Goal: Information Seeking & Learning: Learn about a topic

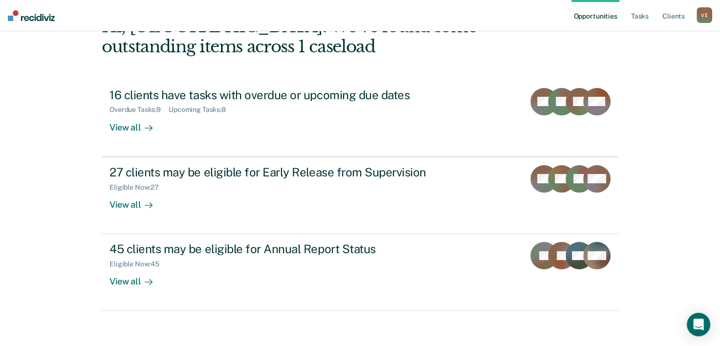
scroll to position [69, 0]
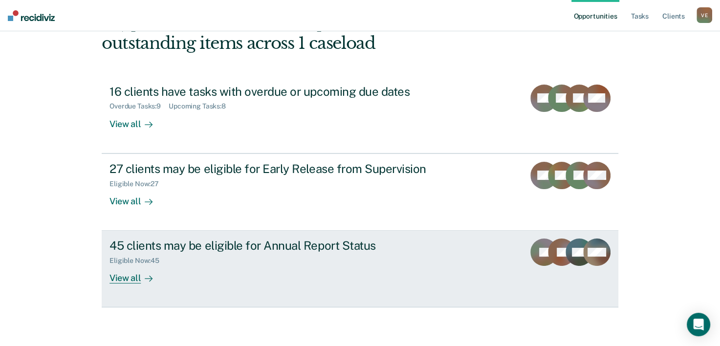
click at [124, 280] on div "View all" at bounding box center [137, 274] width 55 height 19
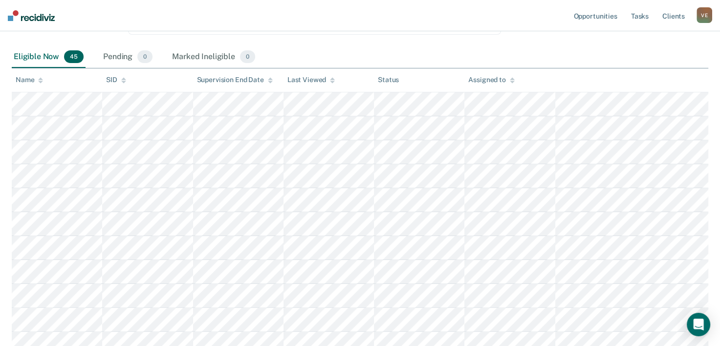
scroll to position [153, 0]
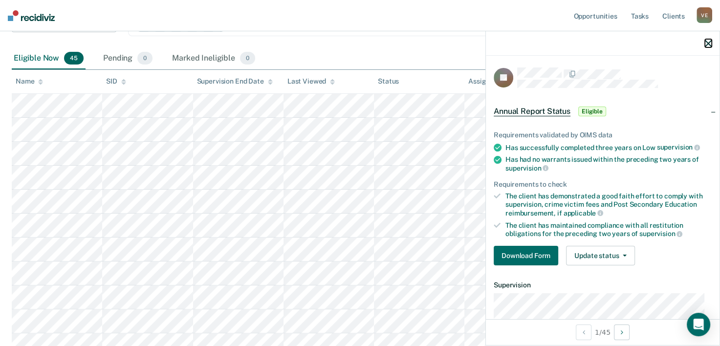
click at [709, 42] on icon "button" at bounding box center [708, 43] width 7 height 7
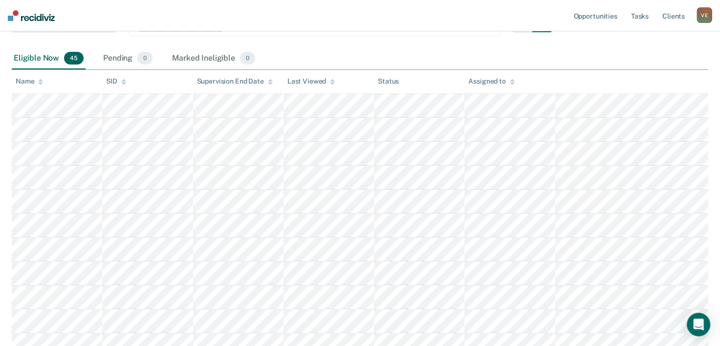
click at [76, 60] on span "45" at bounding box center [74, 58] width 20 height 13
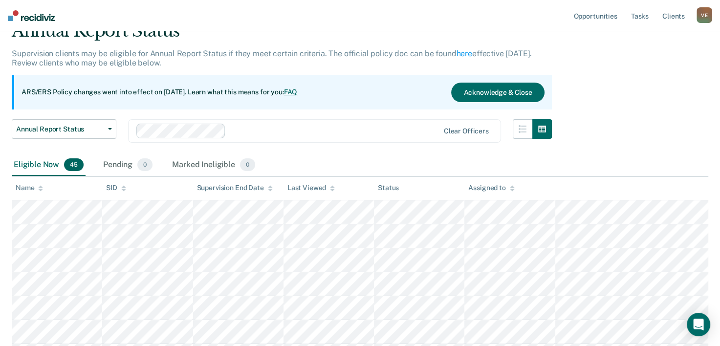
scroll to position [21, 0]
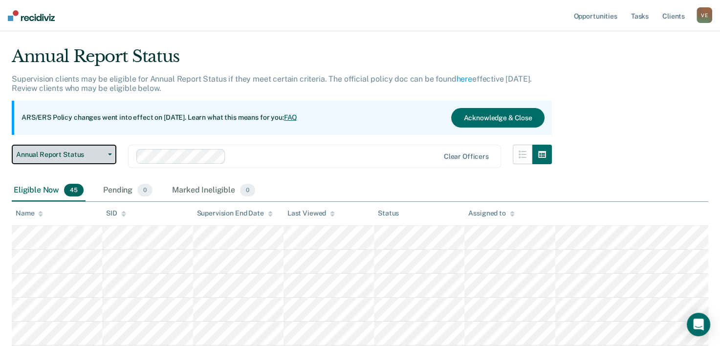
click at [109, 154] on icon "button" at bounding box center [110, 155] width 4 height 2
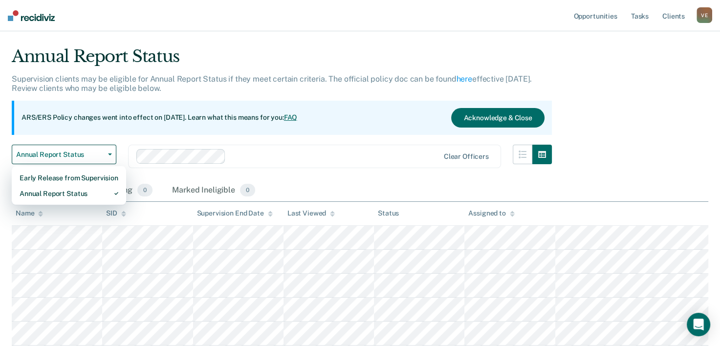
click at [381, 160] on div at bounding box center [334, 156] width 209 height 11
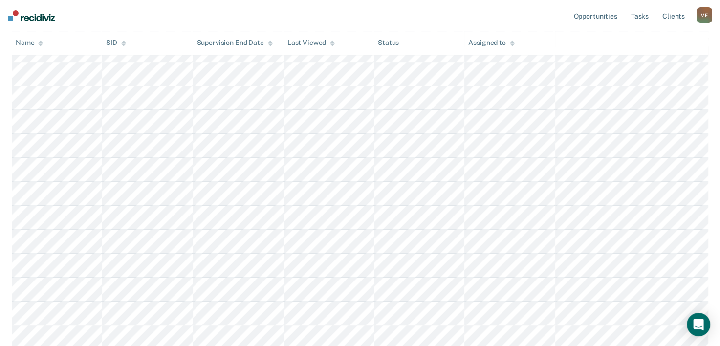
scroll to position [790, 0]
